Goal: Information Seeking & Learning: Learn about a topic

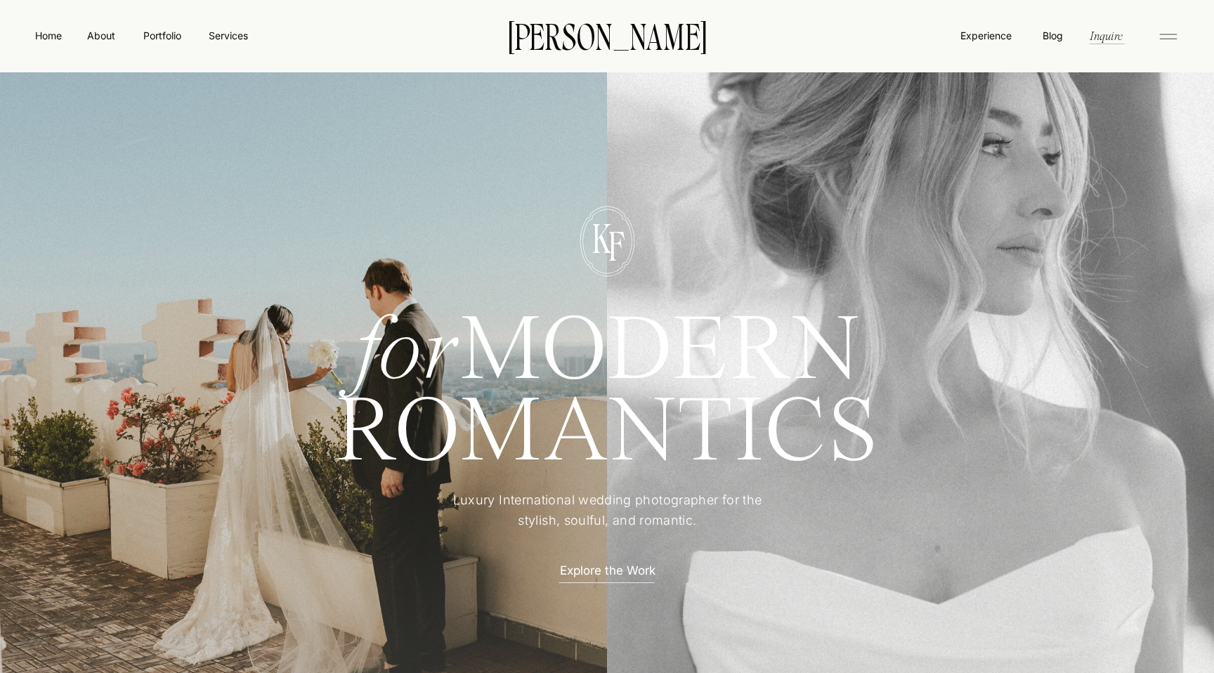
click at [171, 33] on nav "Portfolio" at bounding box center [162, 35] width 50 height 15
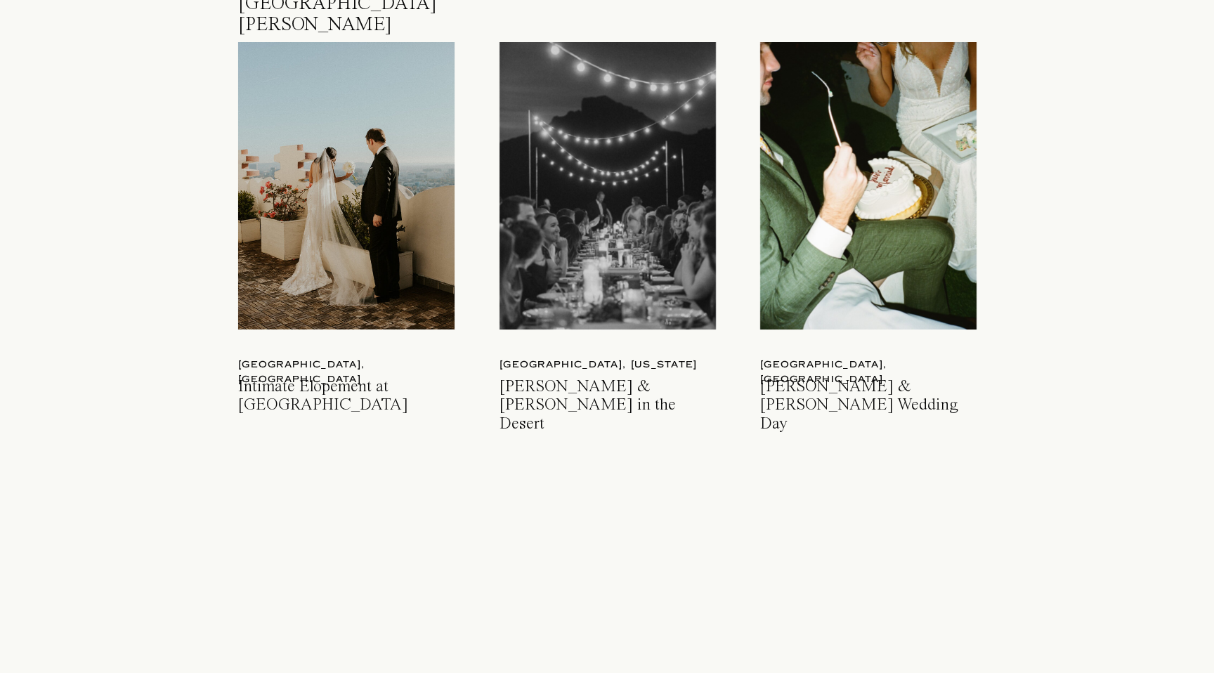
scroll to position [2087, 0]
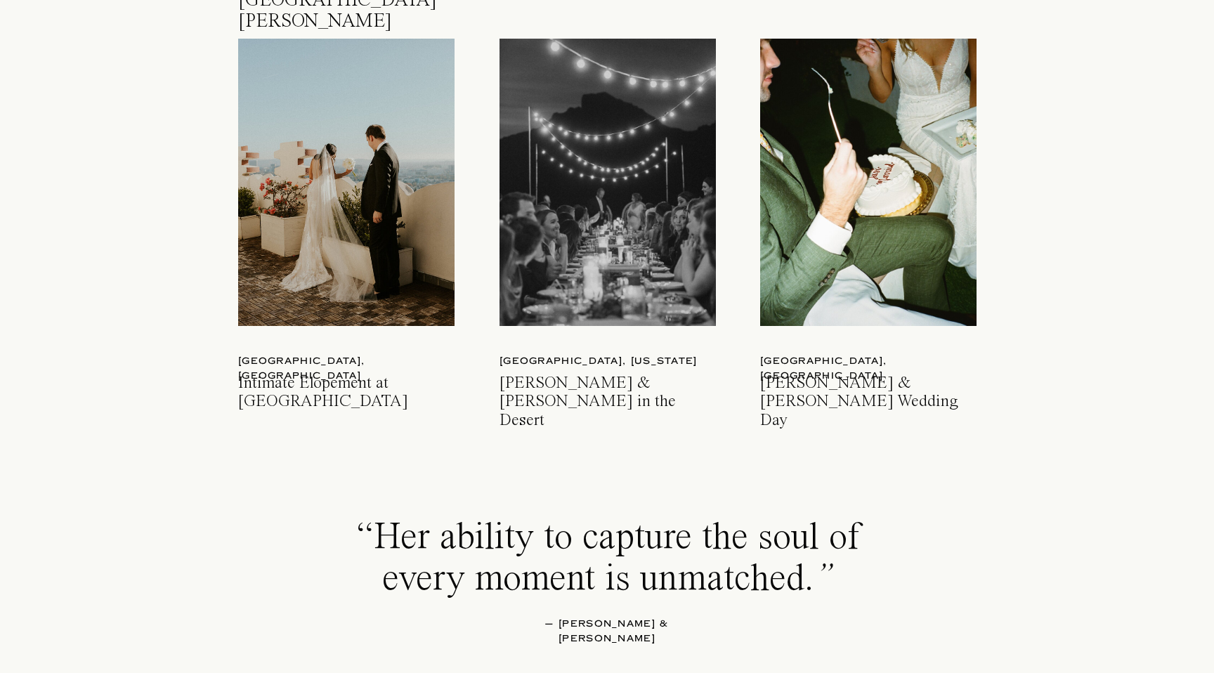
click at [855, 170] on div at bounding box center [868, 182] width 216 height 287
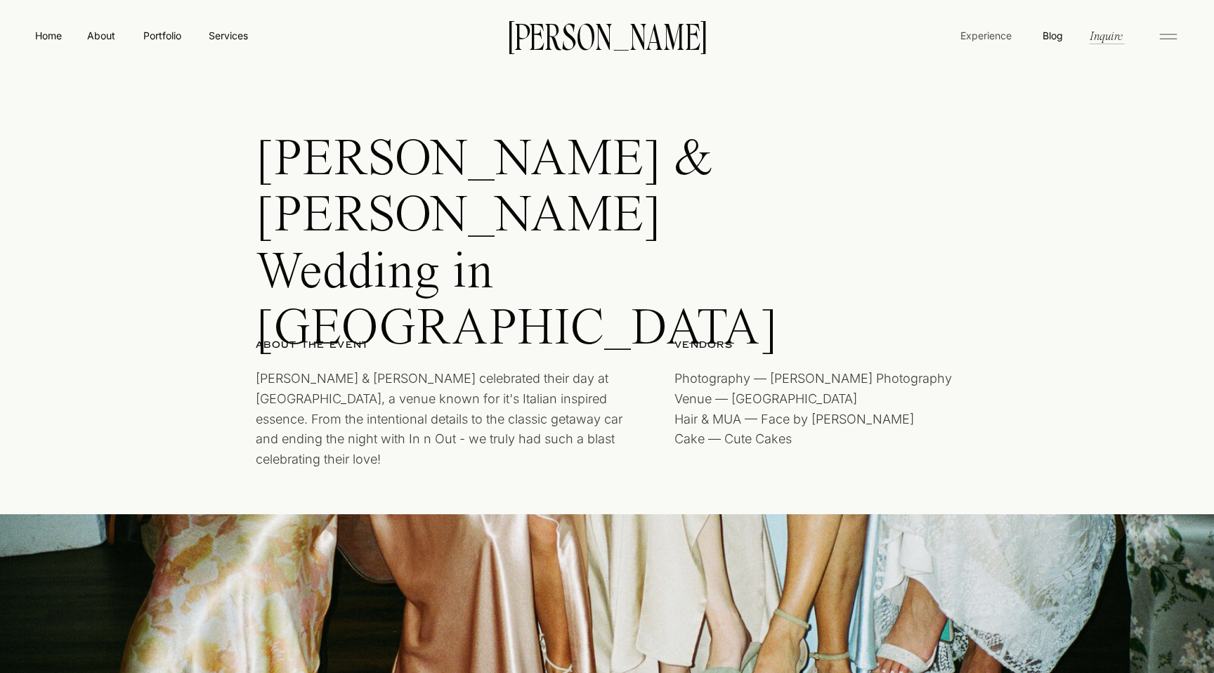
click at [975, 39] on nav "Experience" at bounding box center [986, 35] width 54 height 15
